Goal: Task Accomplishment & Management: Check status

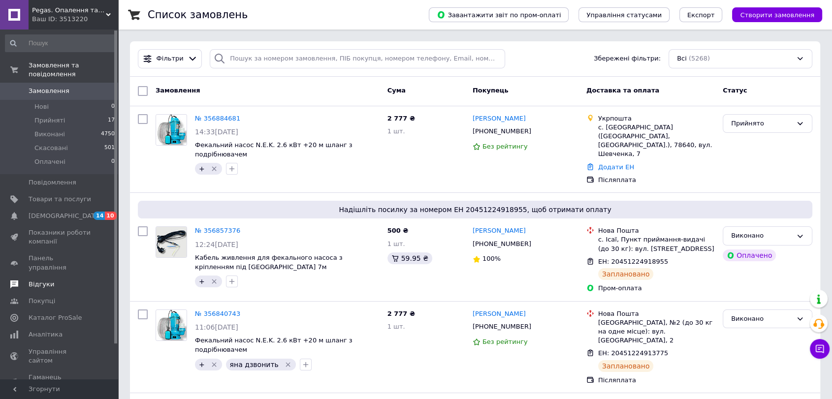
click at [22, 280] on span at bounding box center [14, 284] width 29 height 9
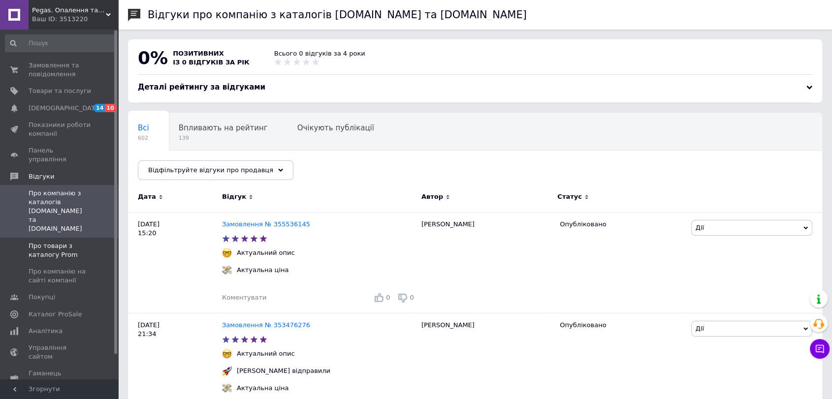
click at [40, 242] on span "Про товари з каталогу Prom" at bounding box center [60, 251] width 63 height 18
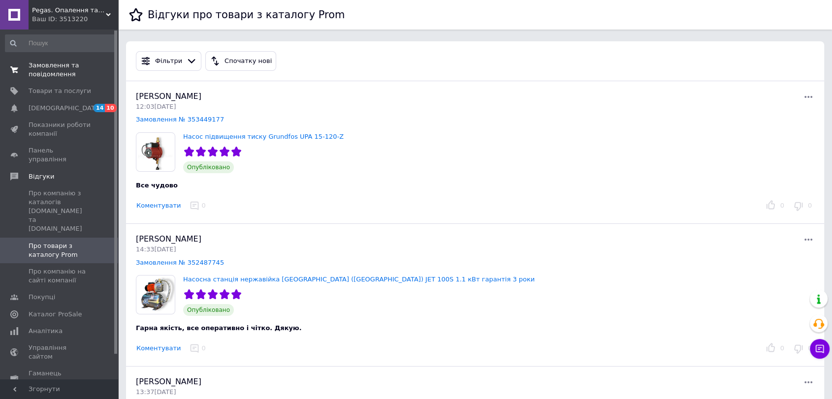
click at [55, 61] on span "Замовлення та повідомлення" at bounding box center [60, 70] width 63 height 18
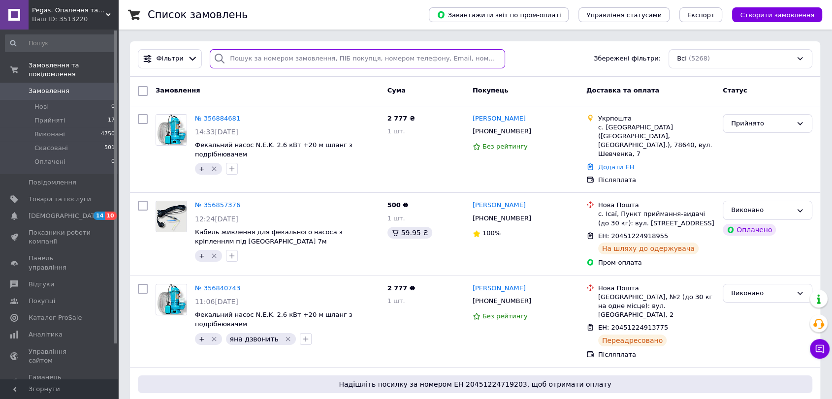
click at [273, 56] on input "search" at bounding box center [358, 58] width 296 height 19
paste input "0959026744"
type input "0959026744"
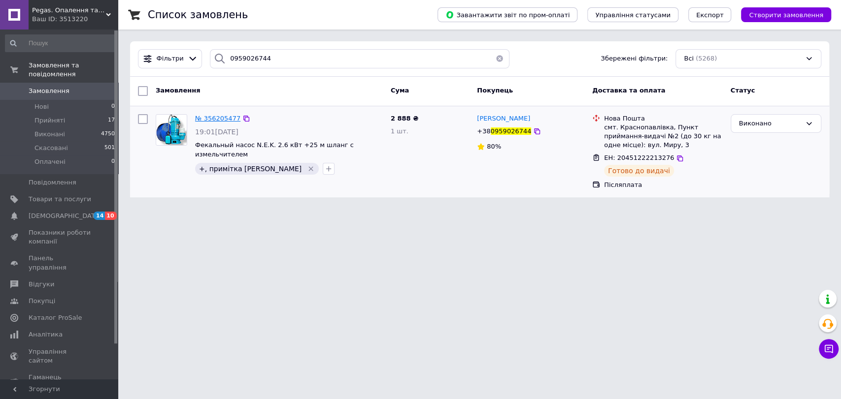
click at [221, 115] on span "№ 356205477" at bounding box center [217, 118] width 45 height 7
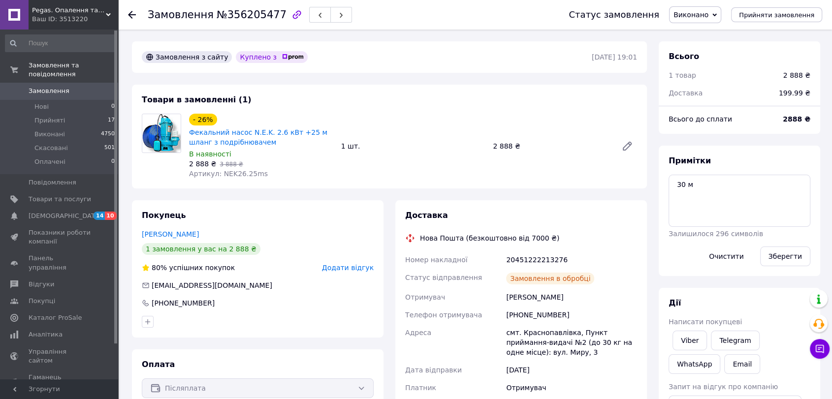
scroll to position [108, 0]
drag, startPoint x: 681, startPoint y: 185, endPoint x: 673, endPoint y: 186, distance: 8.0
click at [673, 186] on textarea "30 м" at bounding box center [740, 201] width 142 height 52
click at [713, 223] on textarea "30 м" at bounding box center [740, 201] width 142 height 52
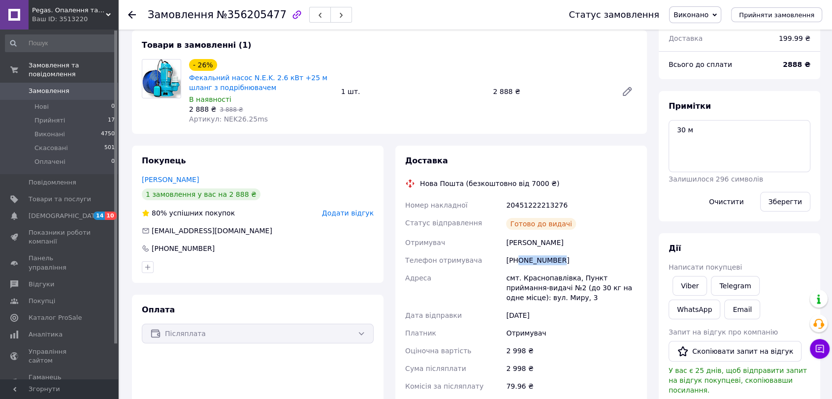
drag, startPoint x: 560, startPoint y: 258, endPoint x: 518, endPoint y: 260, distance: 41.9
click at [518, 260] on div "[PHONE_NUMBER]" at bounding box center [571, 261] width 135 height 18
click at [533, 261] on div "[PHONE_NUMBER]" at bounding box center [571, 261] width 135 height 18
drag, startPoint x: 520, startPoint y: 260, endPoint x: 568, endPoint y: 255, distance: 48.0
click at [568, 255] on div "[PHONE_NUMBER]" at bounding box center [571, 261] width 135 height 18
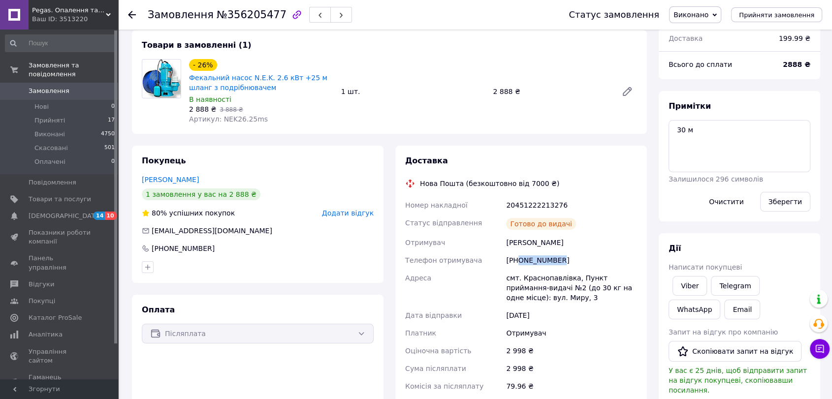
click at [561, 258] on div "[PHONE_NUMBER]" at bounding box center [571, 261] width 135 height 18
drag, startPoint x: 557, startPoint y: 258, endPoint x: 518, endPoint y: 258, distance: 38.4
click at [518, 258] on div "[PHONE_NUMBER]" at bounding box center [571, 261] width 135 height 18
click at [528, 266] on div "[PHONE_NUMBER]" at bounding box center [571, 261] width 135 height 18
drag, startPoint x: 528, startPoint y: 266, endPoint x: 519, endPoint y: 261, distance: 10.8
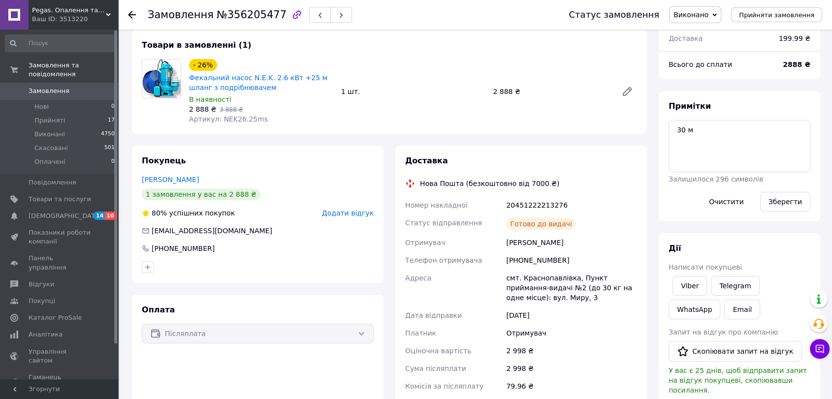
click at [519, 261] on div "[PHONE_NUMBER]" at bounding box center [571, 261] width 135 height 18
drag, startPoint x: 518, startPoint y: 259, endPoint x: 564, endPoint y: 257, distance: 46.3
click at [564, 257] on div "[PHONE_NUMBER]" at bounding box center [571, 261] width 135 height 18
click at [540, 260] on div "[PHONE_NUMBER]" at bounding box center [571, 261] width 135 height 18
drag, startPoint x: 518, startPoint y: 259, endPoint x: 560, endPoint y: 261, distance: 41.4
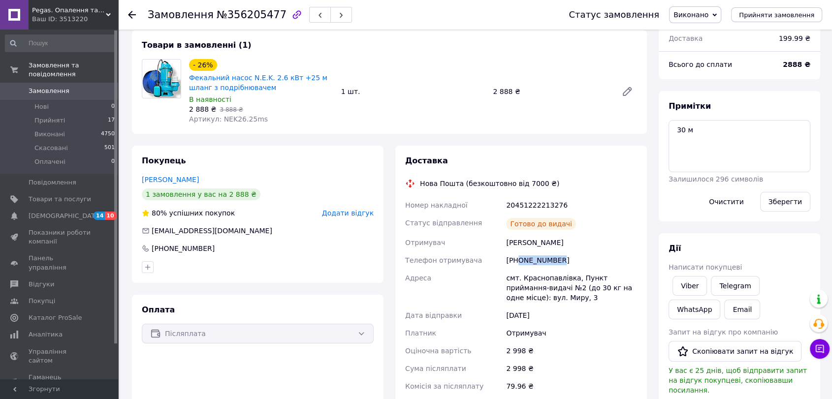
click at [560, 261] on div "[PHONE_NUMBER]" at bounding box center [571, 261] width 135 height 18
copy div "0959026744"
drag, startPoint x: 814, startPoint y: 249, endPoint x: 780, endPoint y: 265, distance: 36.8
click at [814, 249] on div "[PERSON_NAME] покупцеві Viber Telegram WhatsApp Email Запит на відгук про компа…" at bounding box center [740, 372] width 162 height 278
click at [278, 102] on div "В наявності" at bounding box center [261, 100] width 144 height 10
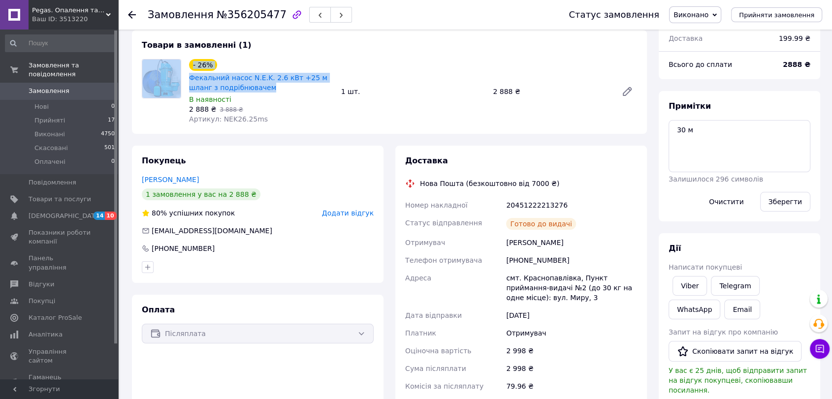
drag, startPoint x: 234, startPoint y: 88, endPoint x: 182, endPoint y: 76, distance: 54.1
click at [182, 76] on div "- 26% Фекальний насос N.E.K. 2.6 кВт +25 м шланг з подрібнювачем В наявності 2 …" at bounding box center [389, 91] width 503 height 65
click at [257, 87] on span "Фекальний насос N.E.K. 2.6 кВт +25 м шланг з подрібнювачем" at bounding box center [261, 83] width 144 height 20
drag, startPoint x: 241, startPoint y: 88, endPoint x: 191, endPoint y: 78, distance: 51.8
click at [191, 78] on span "Фекальний насос N.E.K. 2.6 кВт +25 м шланг з подрібнювачем" at bounding box center [261, 83] width 144 height 20
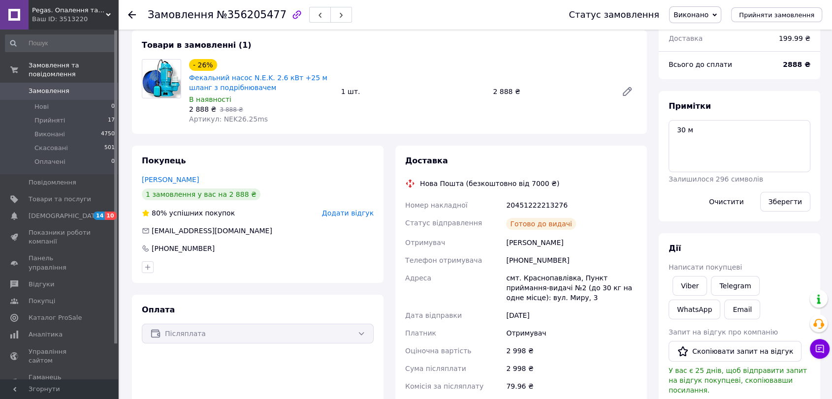
click at [261, 95] on div "В наявності" at bounding box center [261, 100] width 144 height 10
drag, startPoint x: 505, startPoint y: 281, endPoint x: 534, endPoint y: 299, distance: 34.0
click at [534, 299] on div "смт. Краснопавлівка, Пункт приймання-видачі №2 (до 30 кг на одне місце): вул. М…" at bounding box center [571, 287] width 135 height 37
click at [534, 303] on div "смт. Краснопавлівка, Пункт приймання-видачі №2 (до 30 кг на одне місце): вул. М…" at bounding box center [571, 287] width 135 height 37
click at [532, 299] on div "смт. Краснопавлівка, Пункт приймання-видачі №2 (до 30 кг на одне місце): вул. М…" at bounding box center [571, 287] width 135 height 37
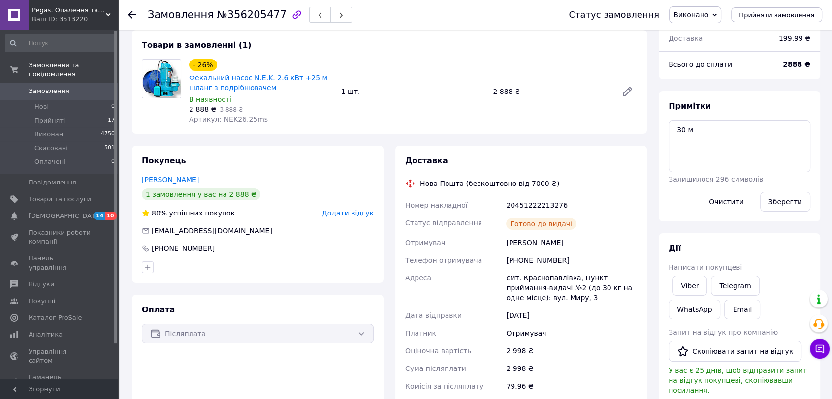
click at [533, 299] on div "смт. Краснопавлівка, Пункт приймання-видачі №2 (до 30 кг на одне місце): вул. М…" at bounding box center [571, 287] width 135 height 37
drag, startPoint x: 505, startPoint y: 276, endPoint x: 537, endPoint y: 299, distance: 39.5
click at [537, 299] on div "Номер накладної 20451222213276 Статус відправлення Готово до видачі Отримувач […" at bounding box center [521, 319] width 236 height 244
click at [537, 300] on div "смт. Краснопавлівка, Пункт приймання-видачі №2 (до 30 кг на одне місце): вул. М…" at bounding box center [571, 287] width 135 height 37
drag, startPoint x: 521, startPoint y: 295, endPoint x: 496, endPoint y: 280, distance: 29.8
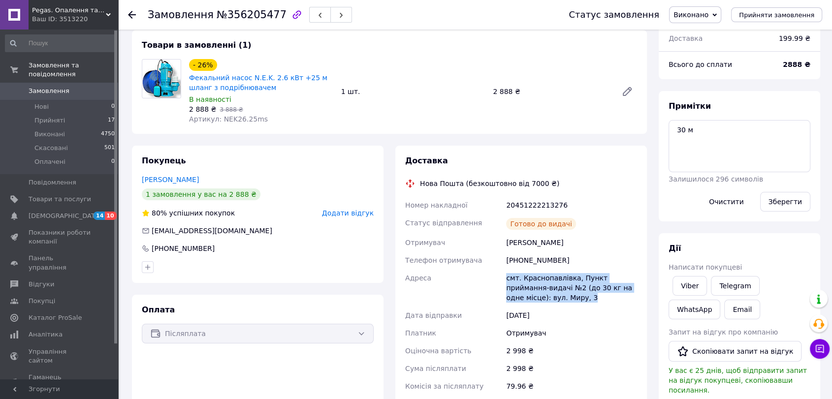
click at [496, 280] on div "Номер накладної 20451222213276 Статус відправлення Готово до видачі Отримувач […" at bounding box center [521, 319] width 236 height 244
click at [285, 127] on div "Товари в замовленні (1) - 26% Фекальний насос N.E.K. 2.6 кВт +25 м шланг з подр…" at bounding box center [389, 82] width 515 height 104
drag, startPoint x: 502, startPoint y: 278, endPoint x: 536, endPoint y: 299, distance: 40.5
click at [536, 299] on div "Номер накладної 20451222213276 Статус відправлення Готово до видачі Отримувач […" at bounding box center [521, 319] width 236 height 244
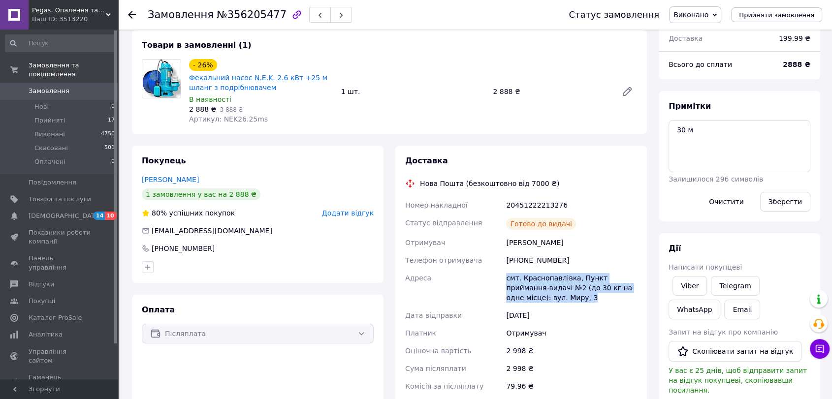
click at [94, 87] on span "0" at bounding box center [104, 91] width 27 height 9
